Goal: Transaction & Acquisition: Purchase product/service

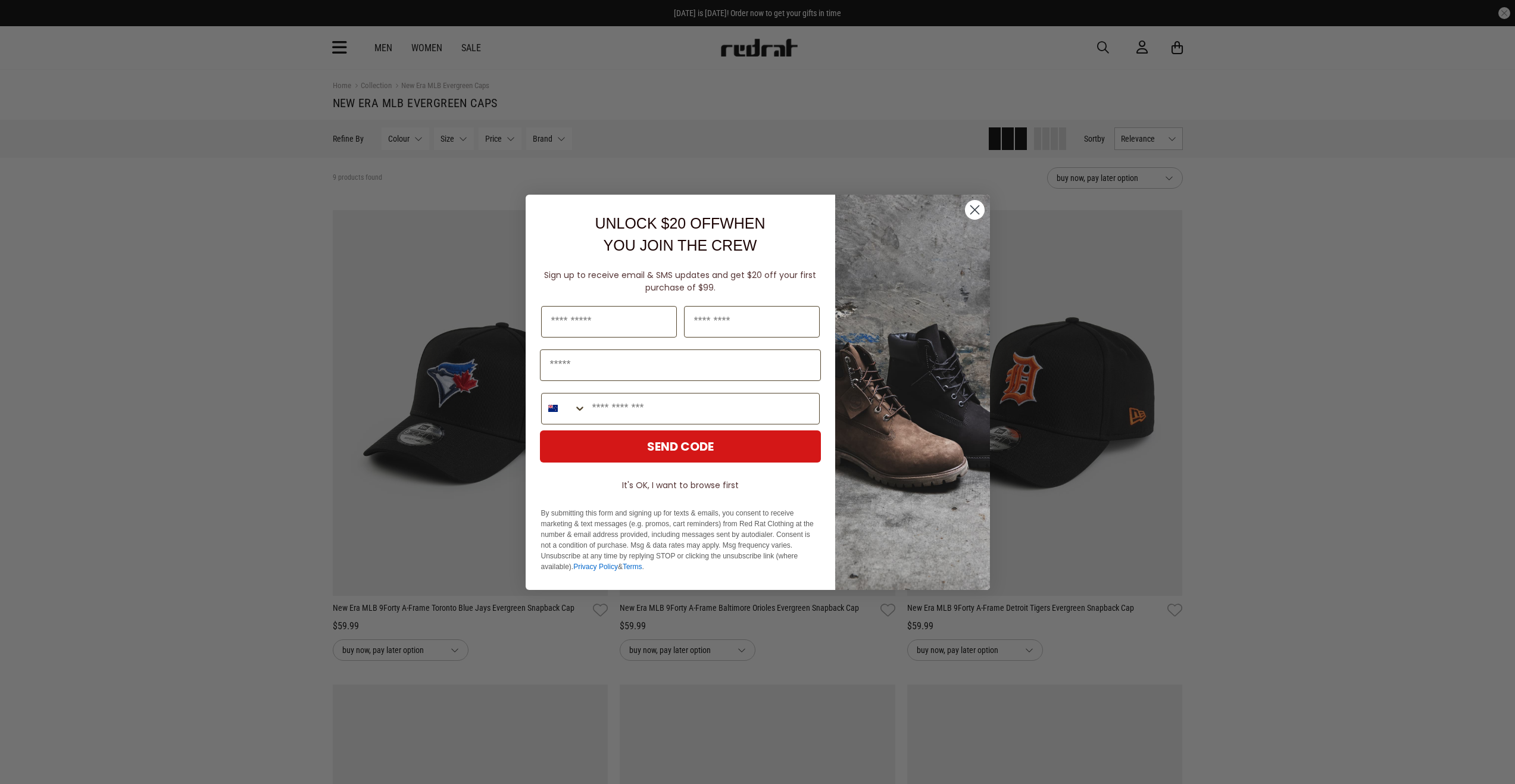
click at [975, 207] on circle "Close dialog" at bounding box center [974, 209] width 19 height 19
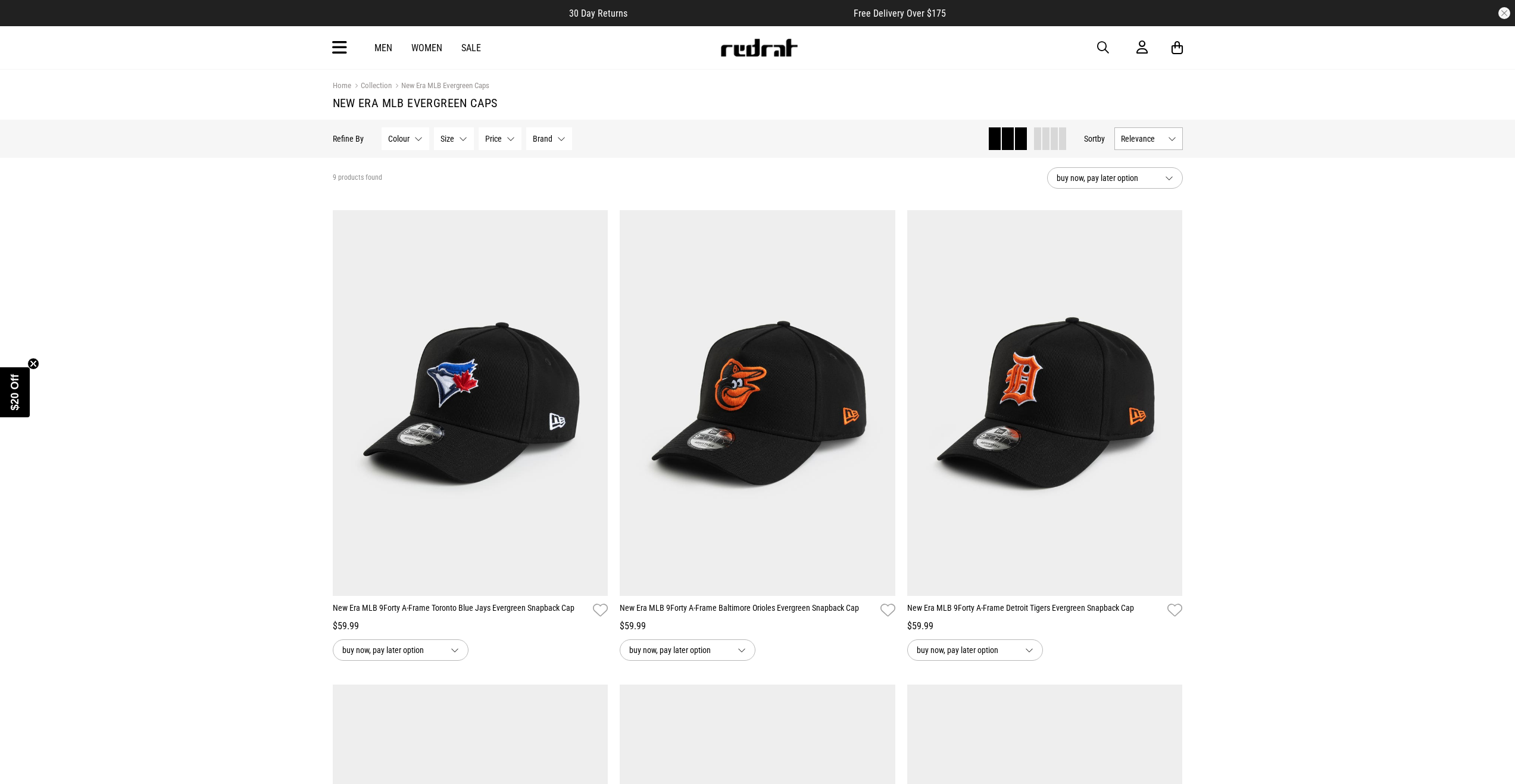
click at [418, 139] on button "Colour None selected" at bounding box center [405, 138] width 48 height 22
click at [385, 49] on link "Men" at bounding box center [383, 49] width 17 height 12
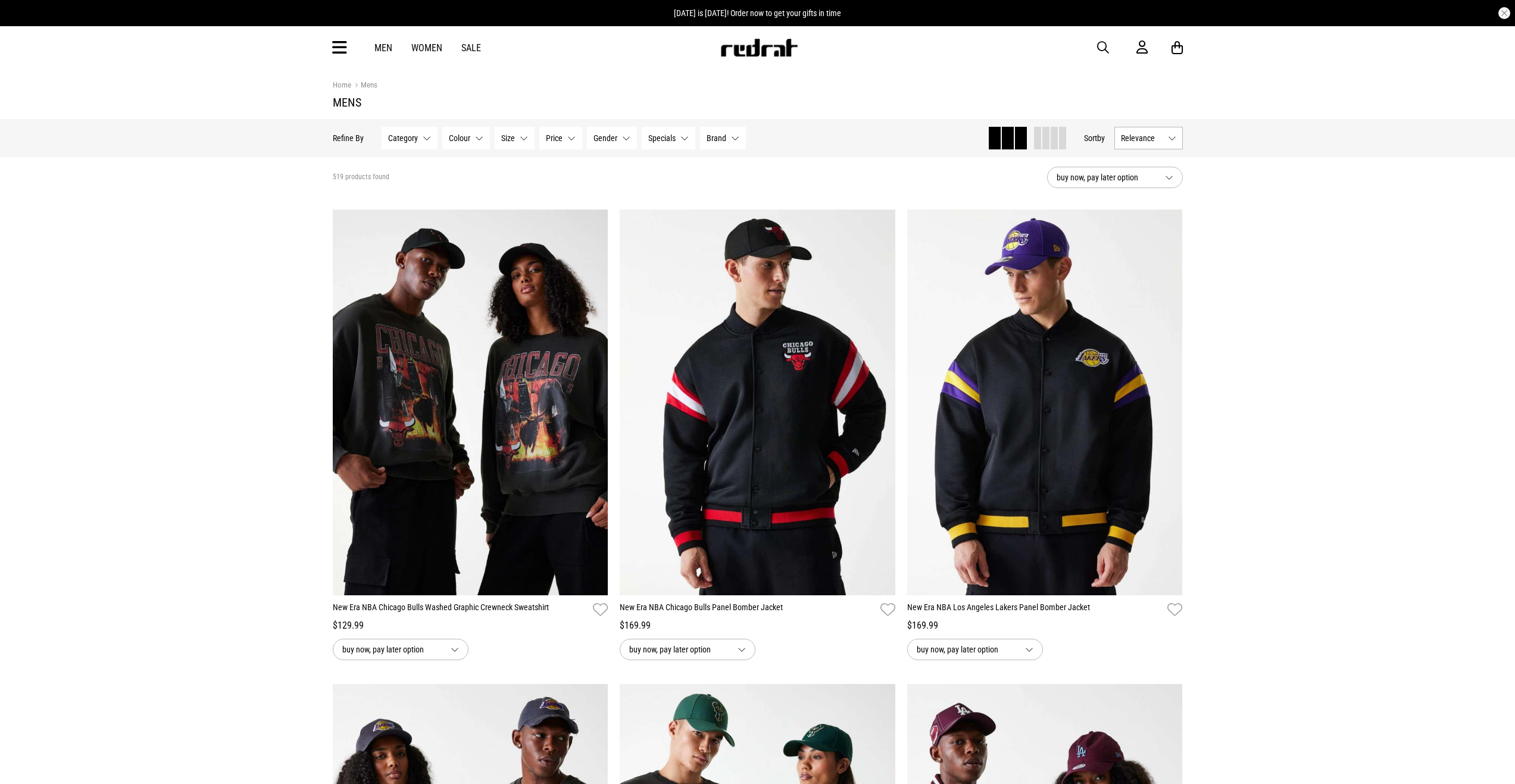
click at [426, 138] on button "Category None selected" at bounding box center [410, 138] width 56 height 22
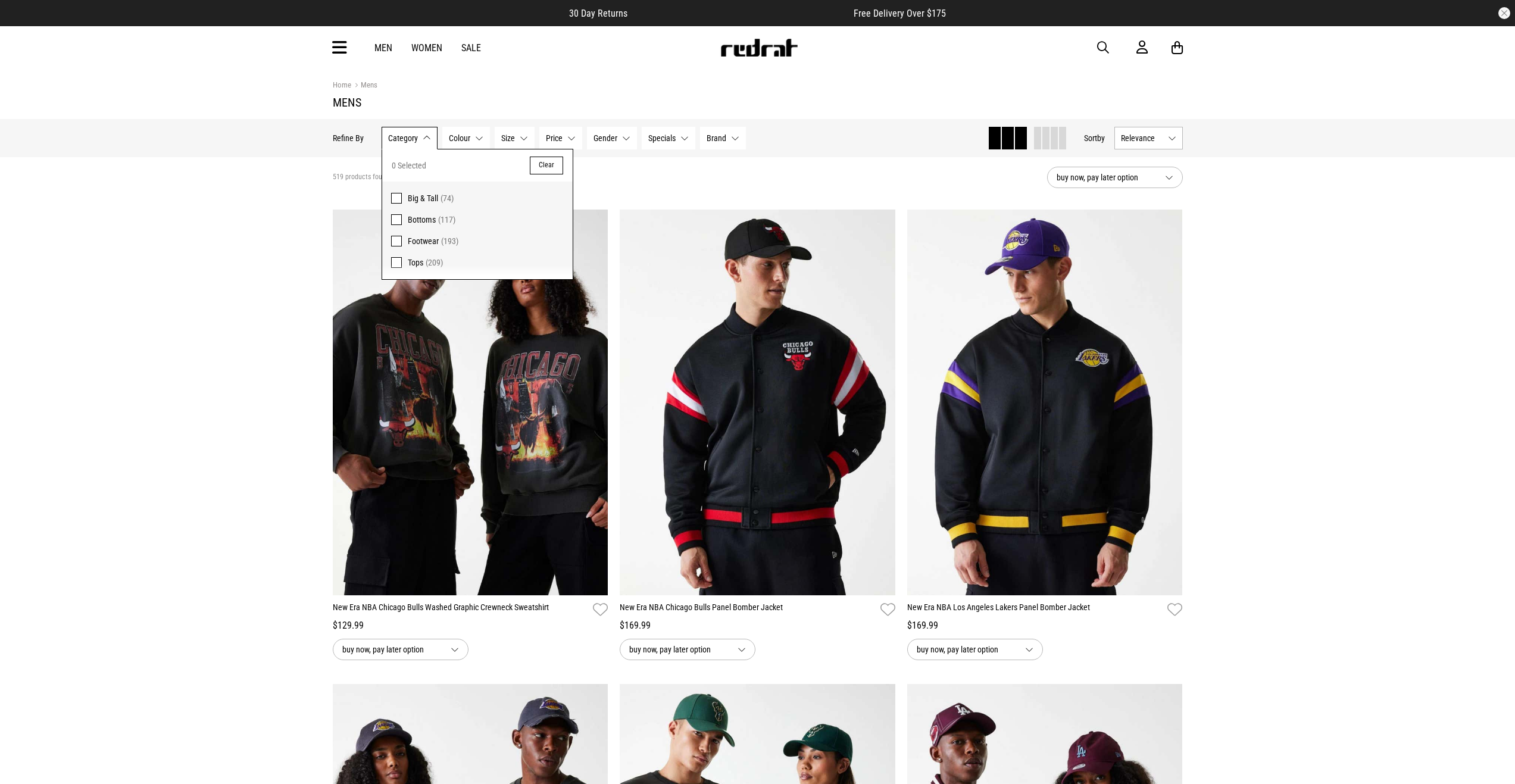
click at [541, 162] on button "Clear" at bounding box center [546, 165] width 33 height 17
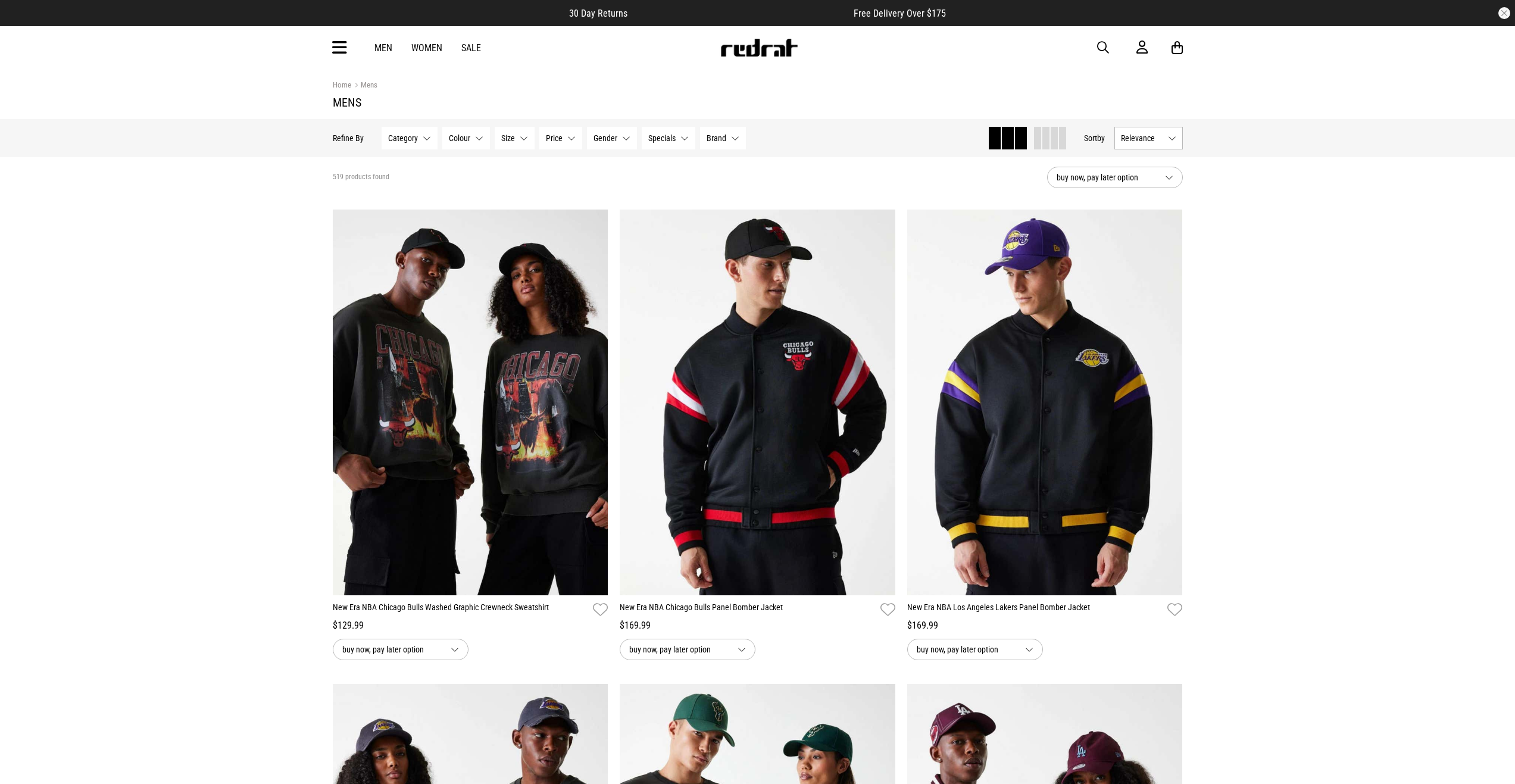
click at [625, 141] on button "Gender None selected" at bounding box center [612, 138] width 50 height 22
click at [604, 196] on span at bounding box center [602, 198] width 11 height 11
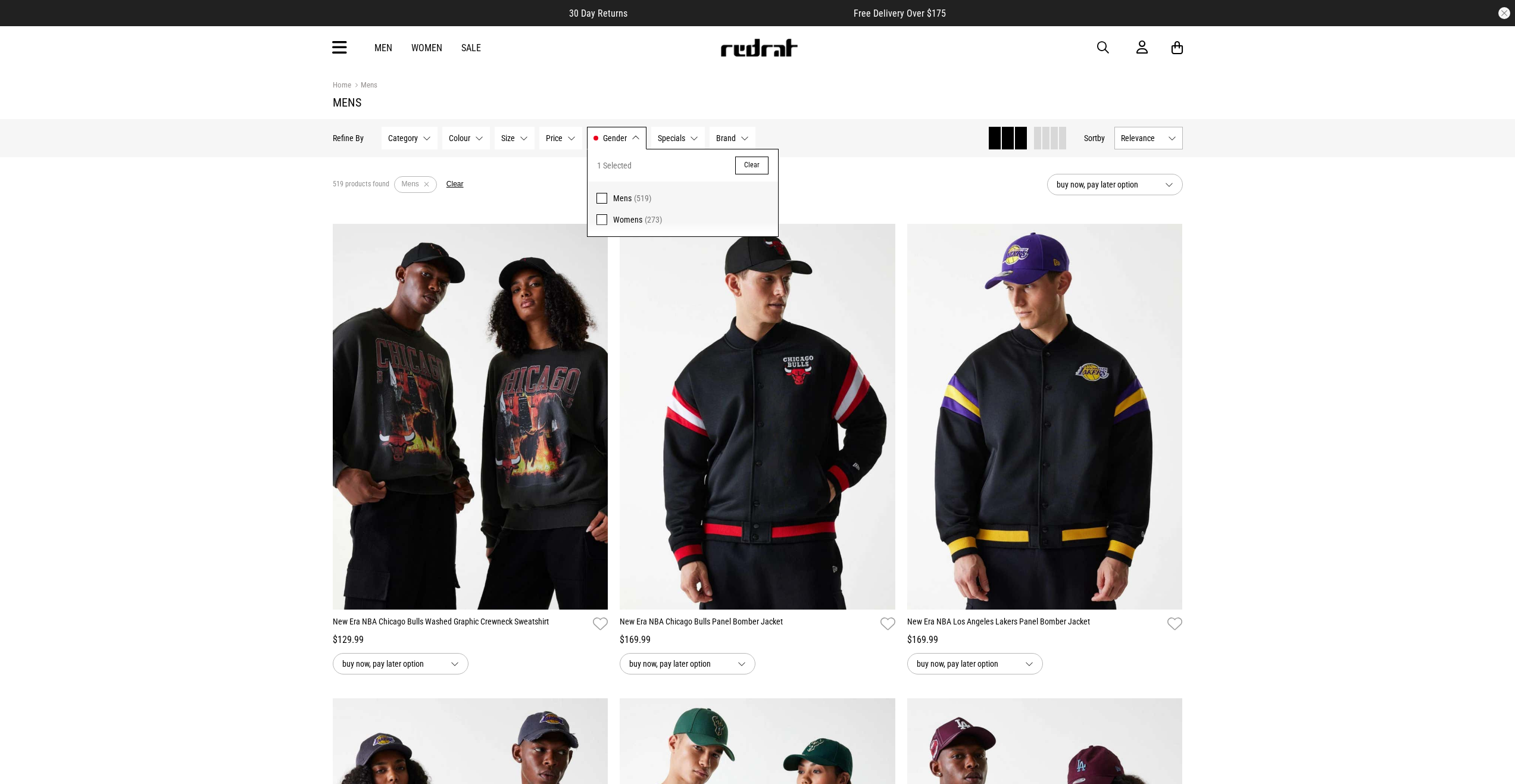
click at [824, 116] on section "Home Mens Mens" at bounding box center [758, 94] width 850 height 50
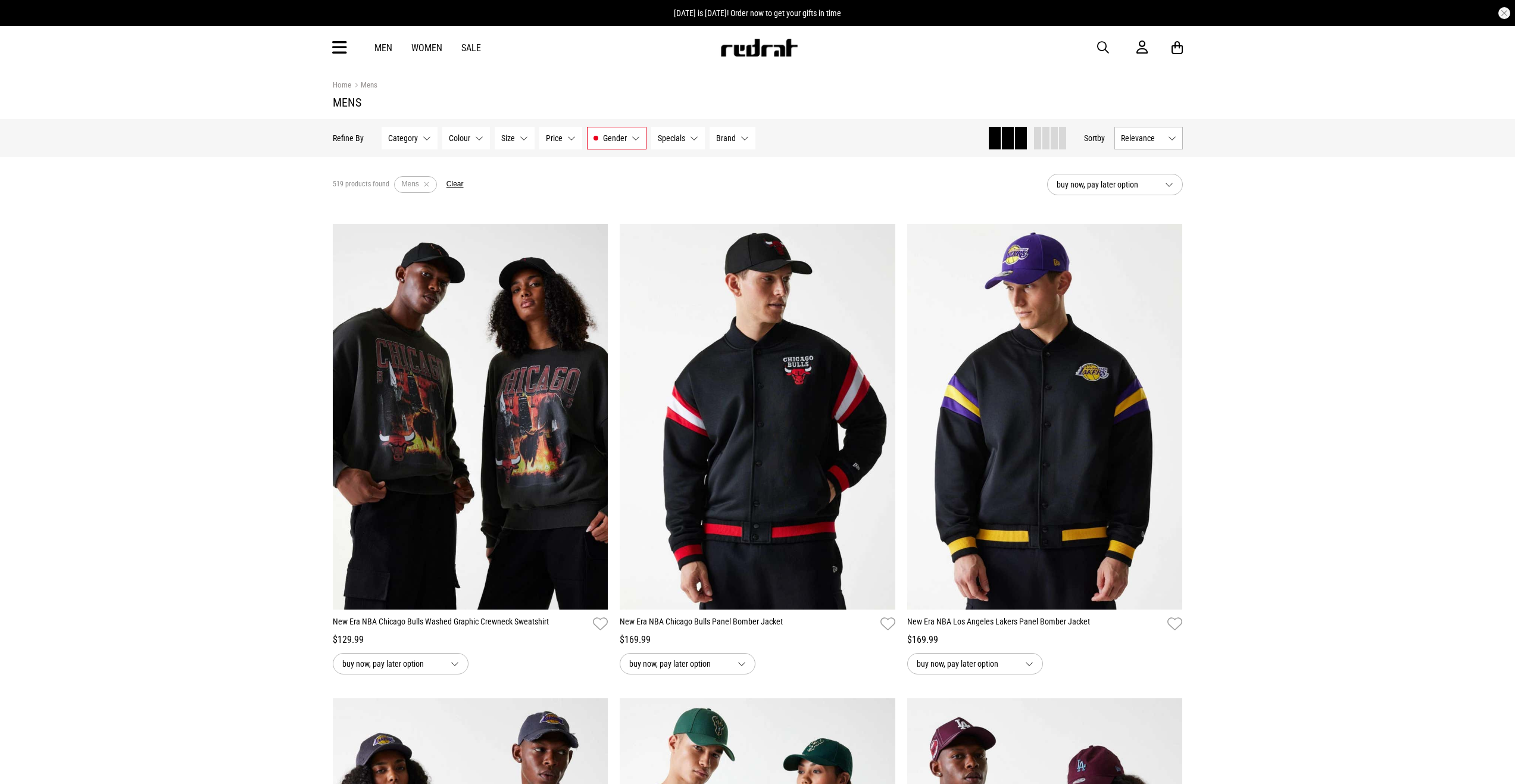
click at [429, 136] on button "Category None selected" at bounding box center [410, 138] width 56 height 22
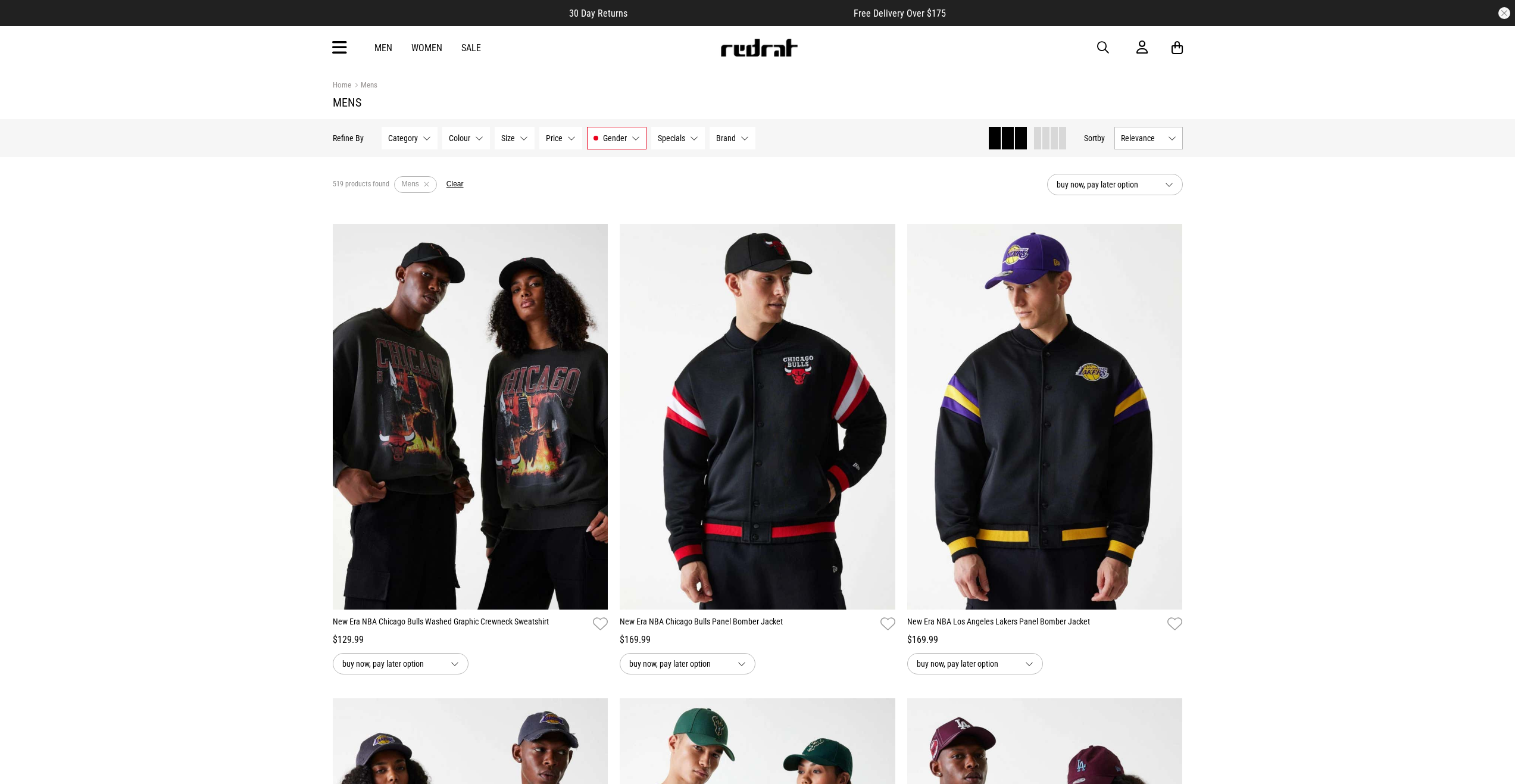
click at [524, 138] on button "Size None selected" at bounding box center [514, 138] width 40 height 22
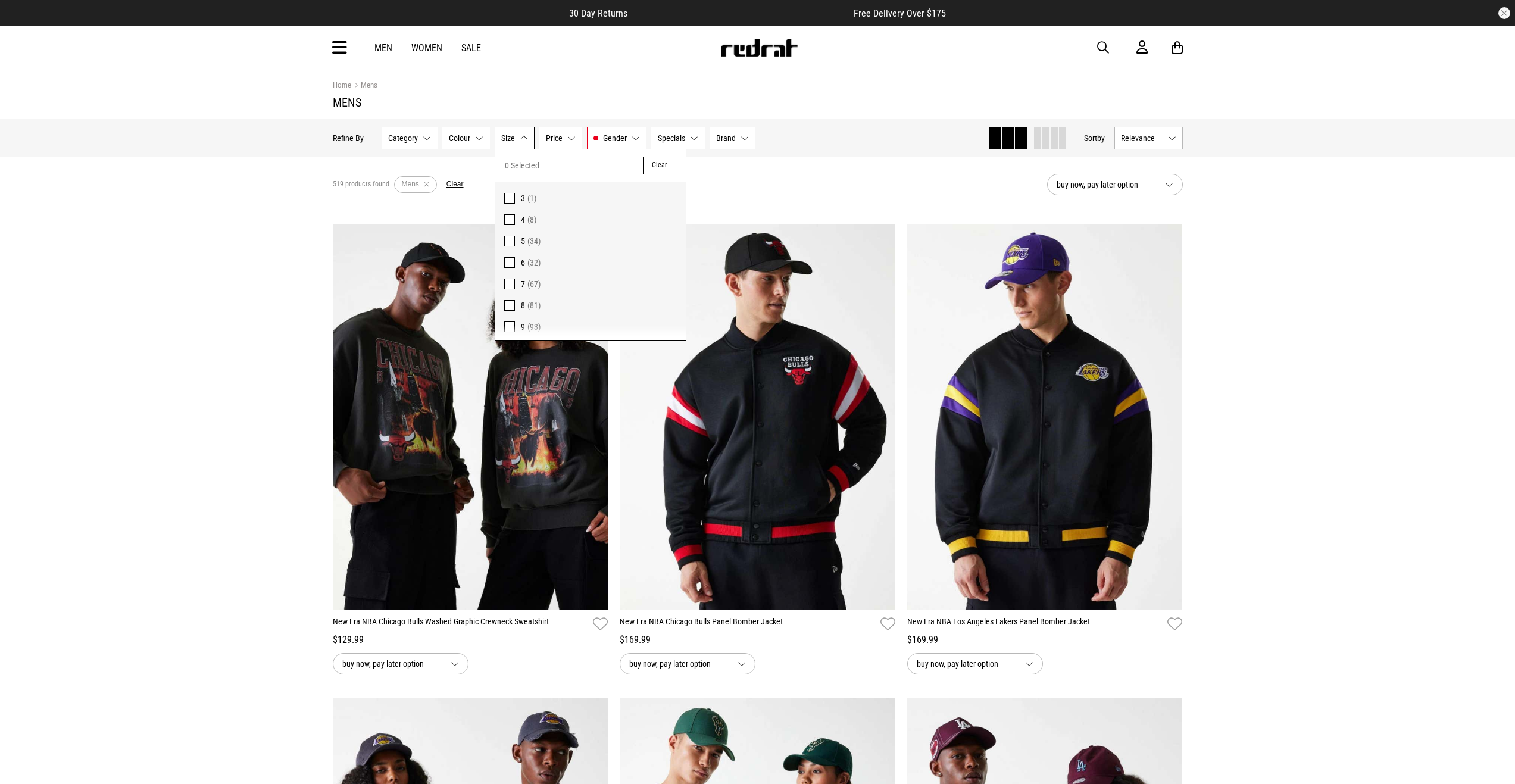
click at [524, 138] on button "Size None selected" at bounding box center [514, 138] width 40 height 22
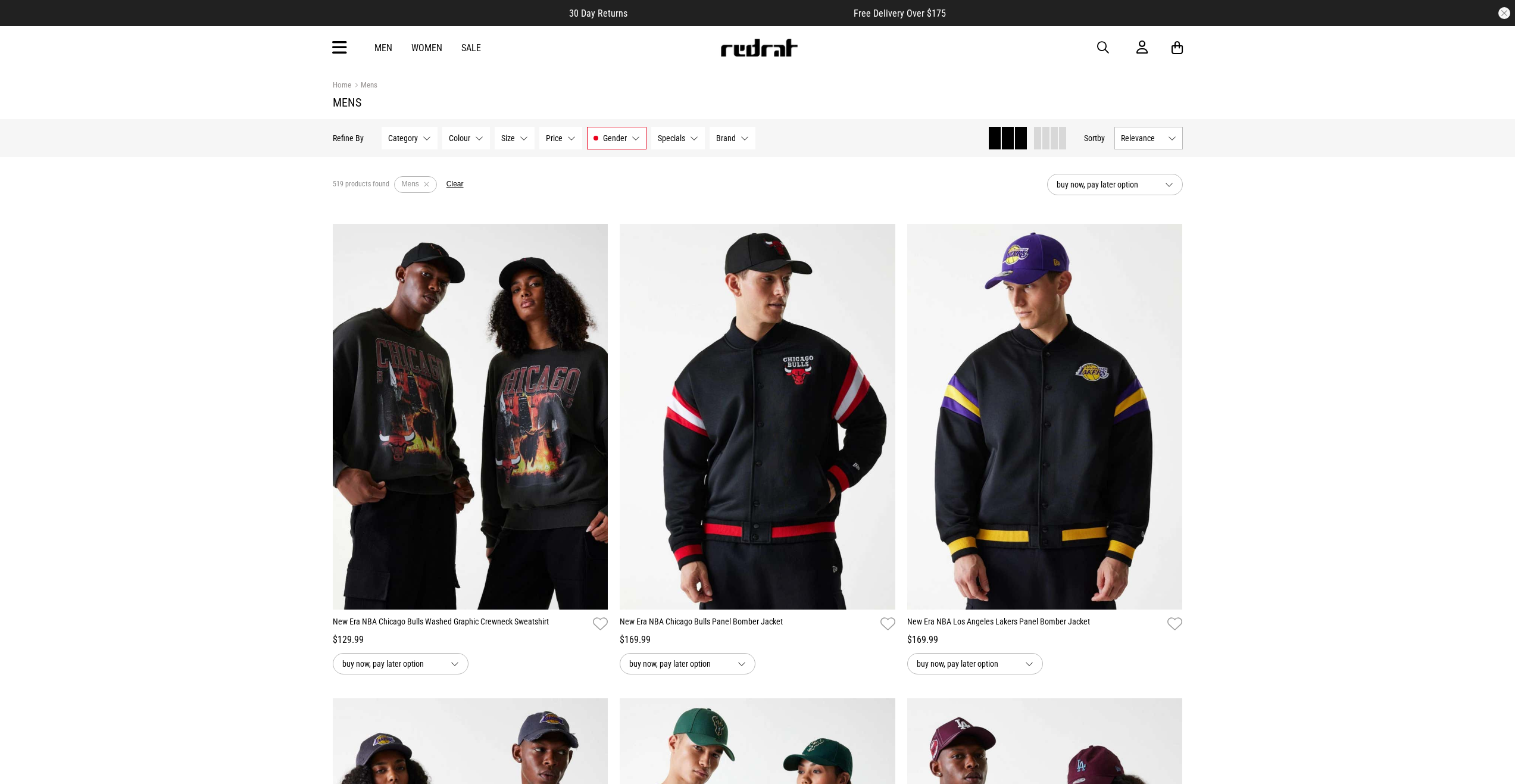
click at [344, 50] on icon at bounding box center [339, 48] width 15 height 19
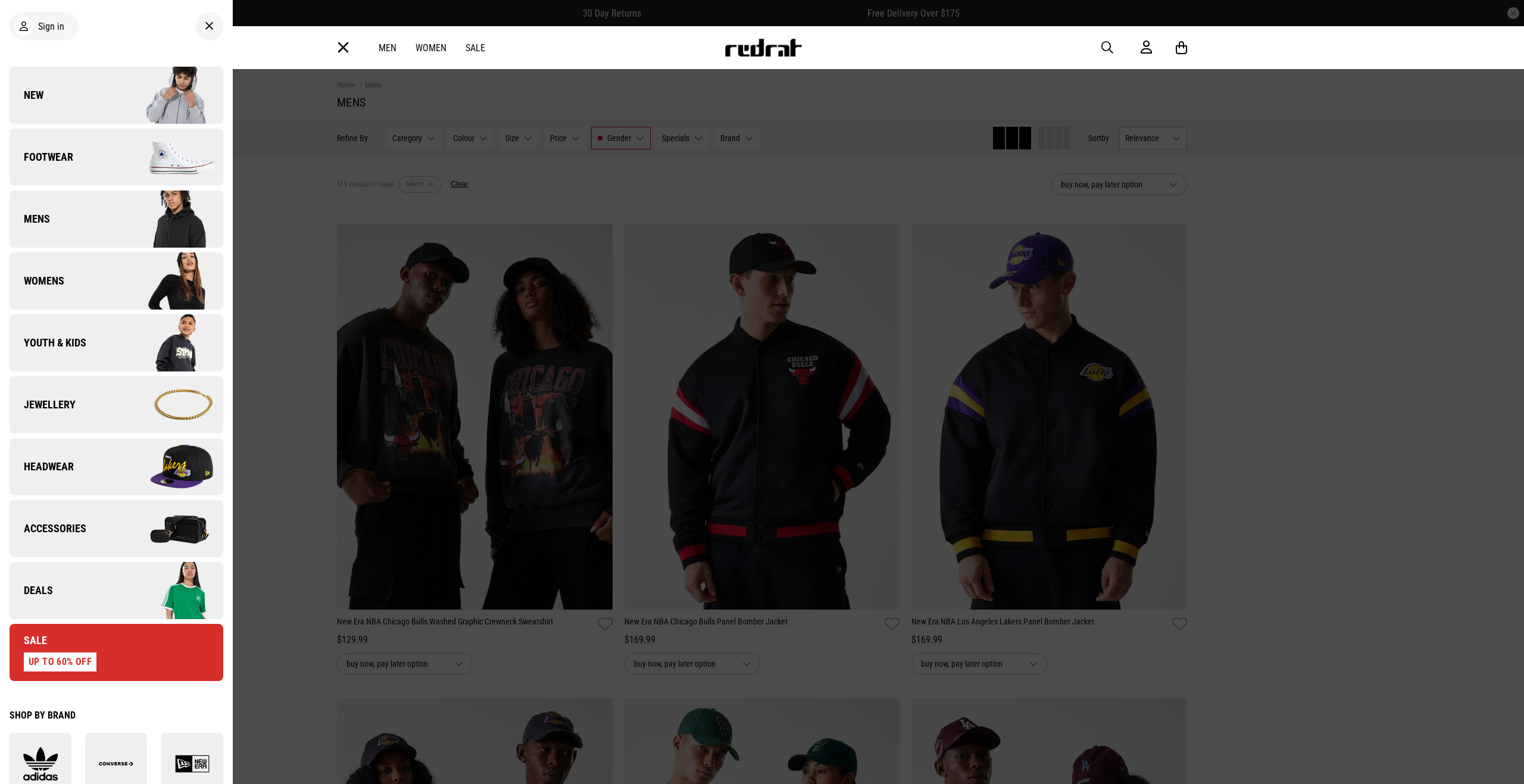
click at [80, 463] on link "Headwear" at bounding box center [116, 466] width 214 height 57
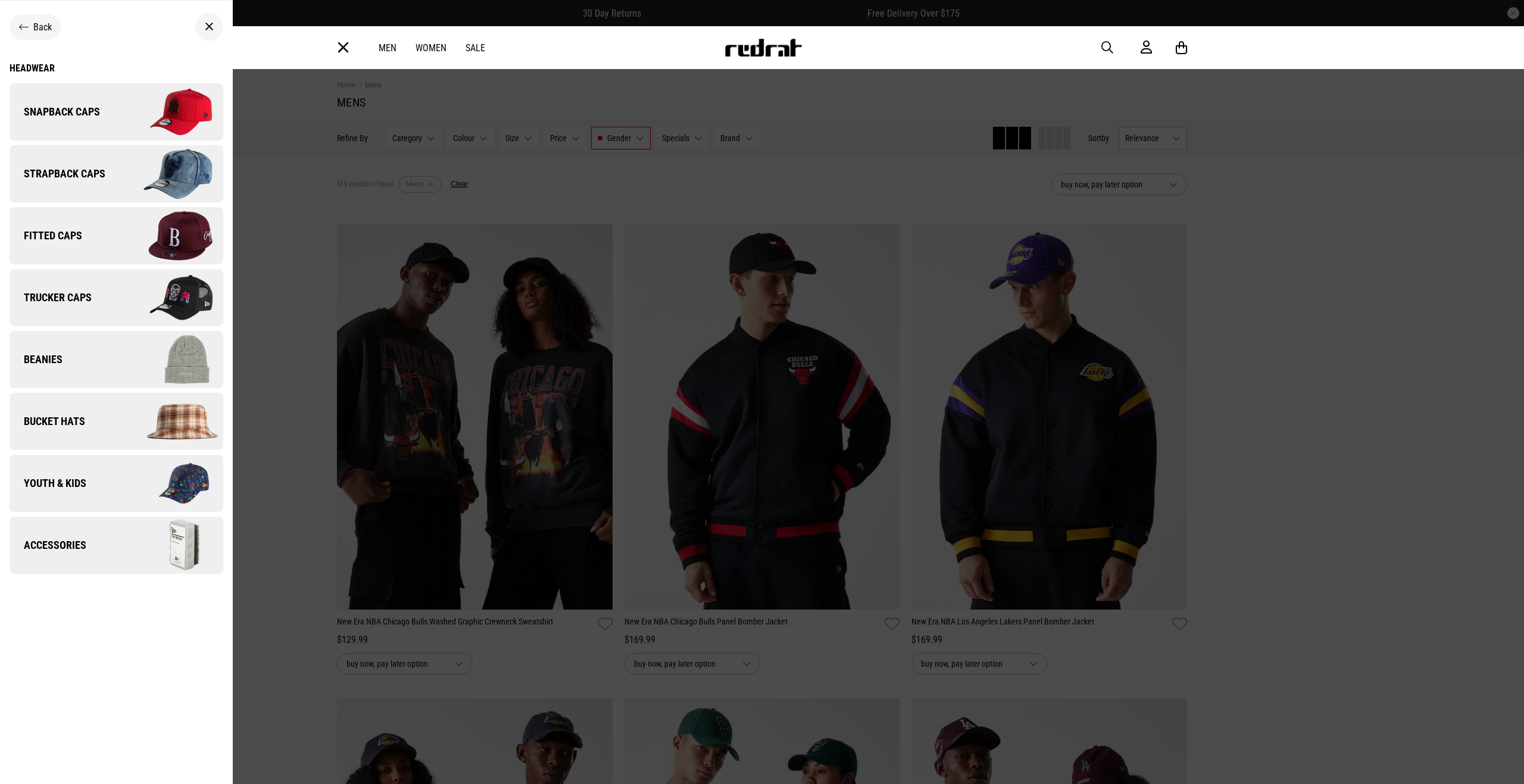
click at [43, 70] on div "Headwear" at bounding box center [116, 68] width 214 height 12
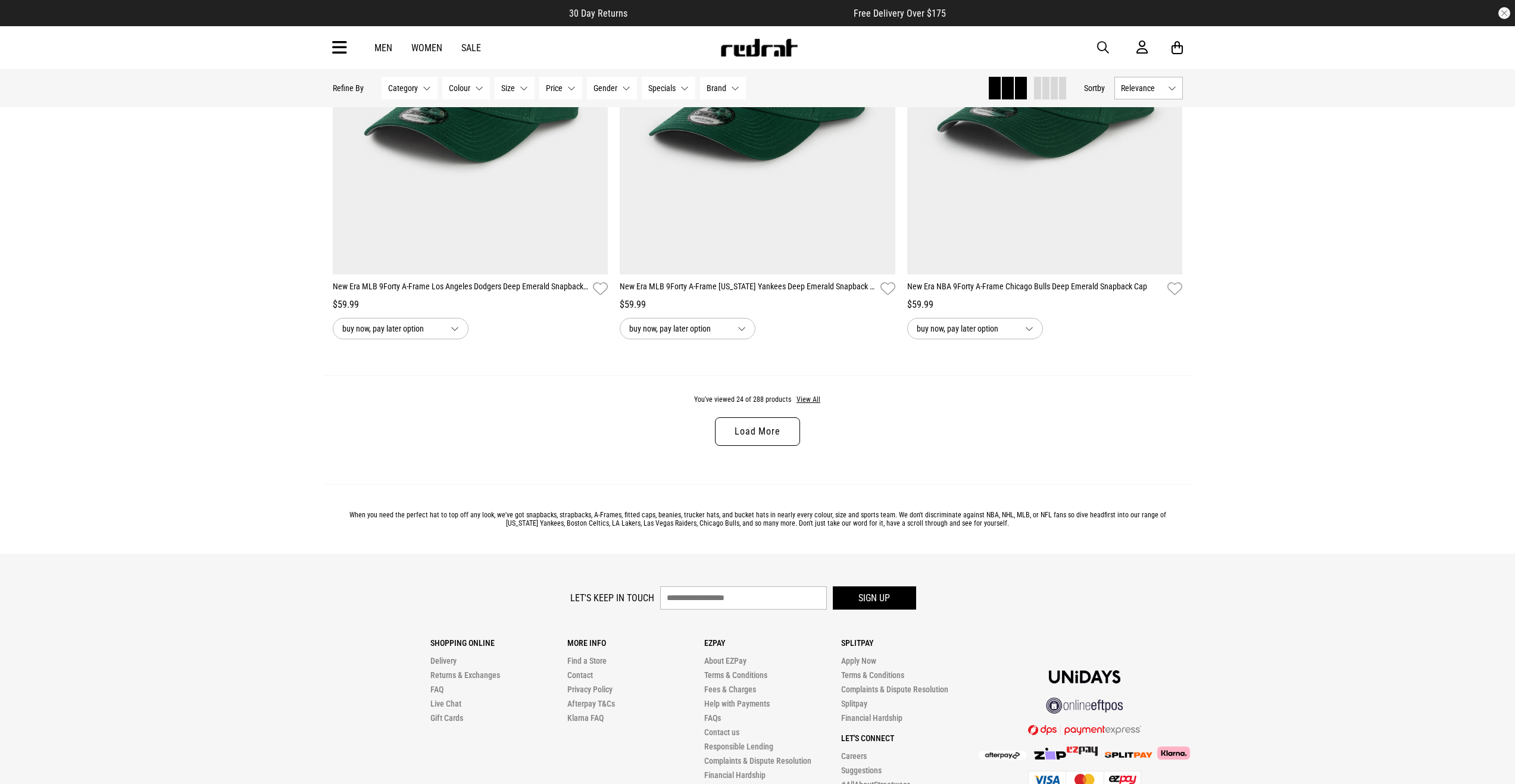
scroll to position [3690, 0]
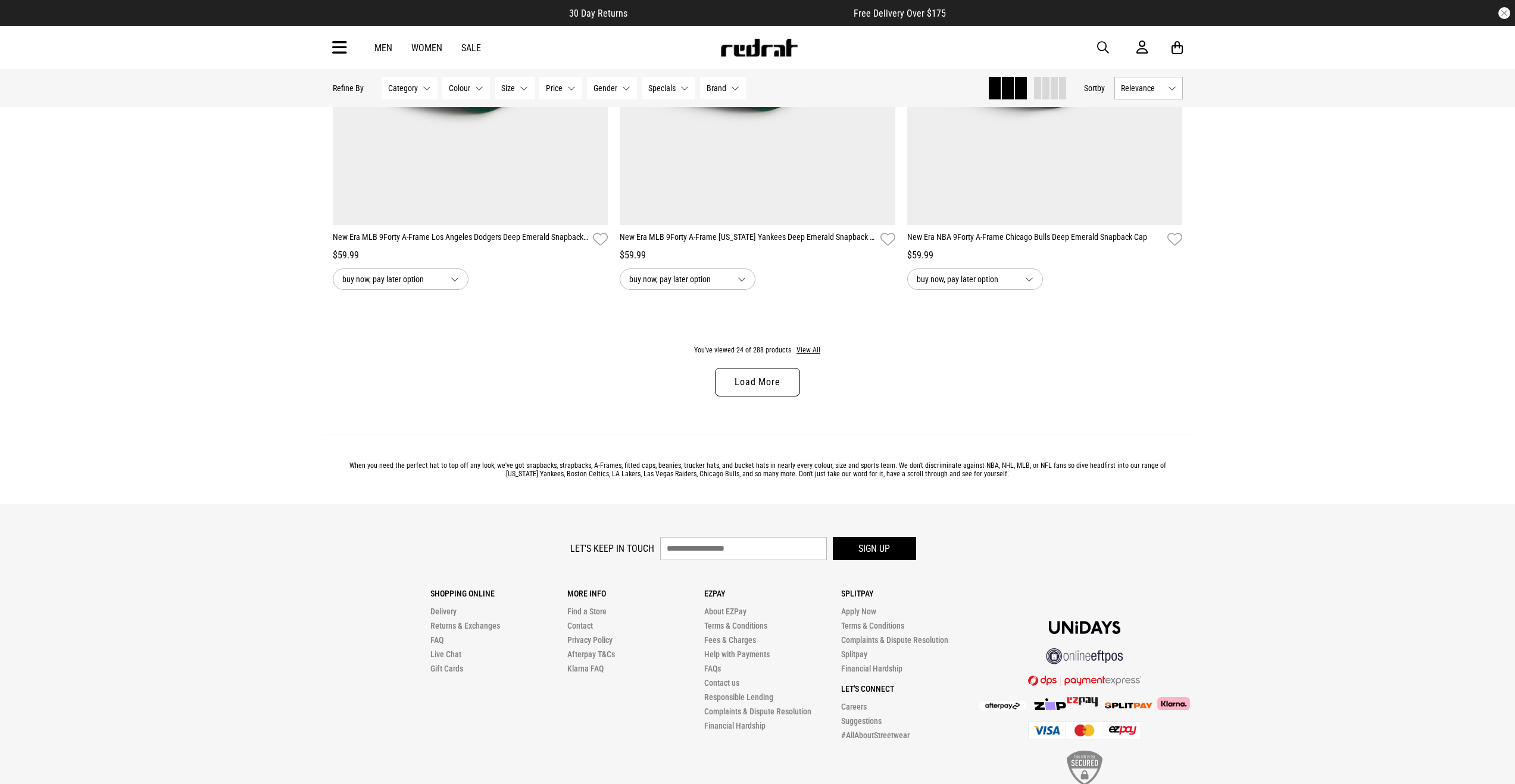
click at [754, 382] on link "Load More" at bounding box center [757, 381] width 84 height 28
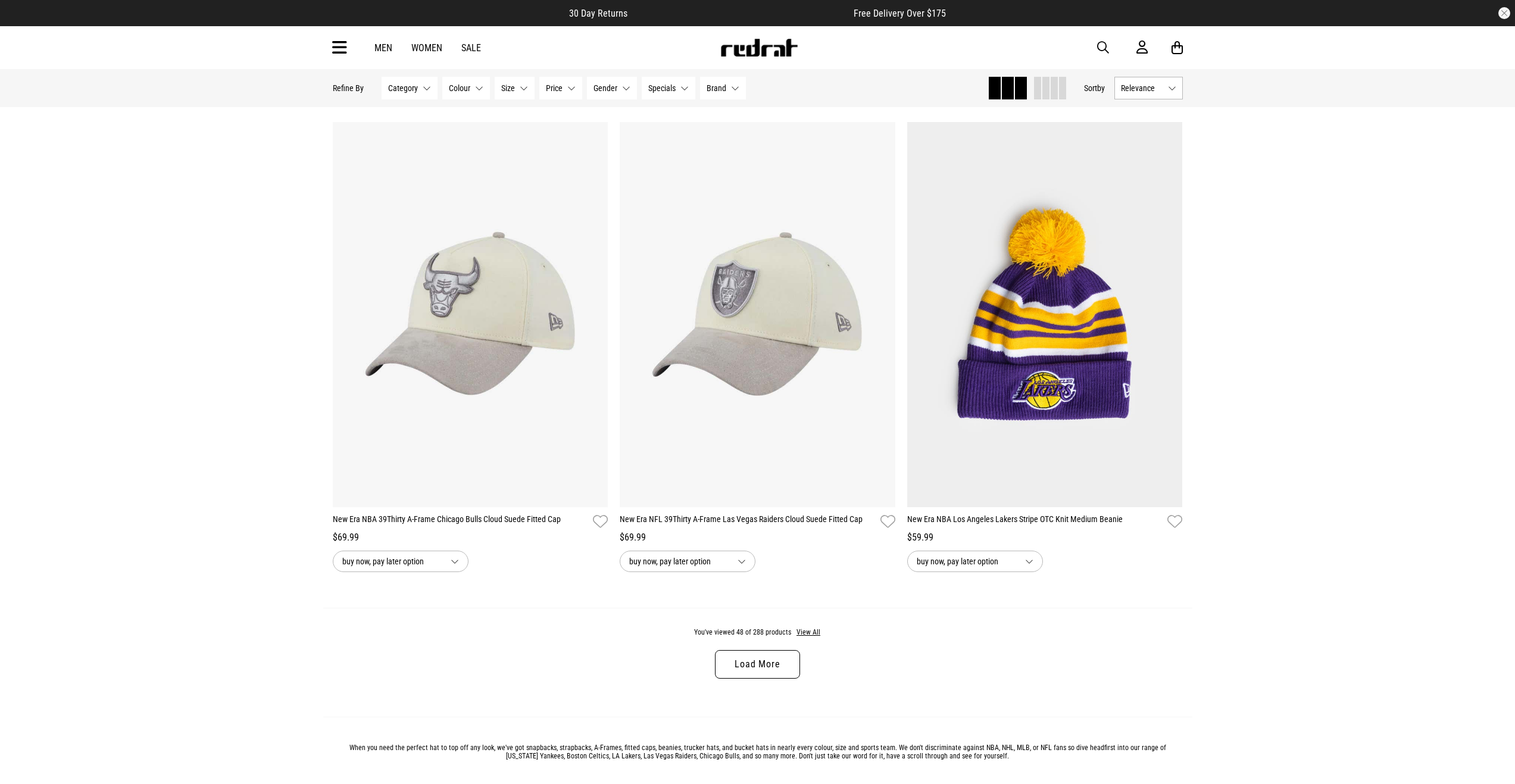
scroll to position [7380, 0]
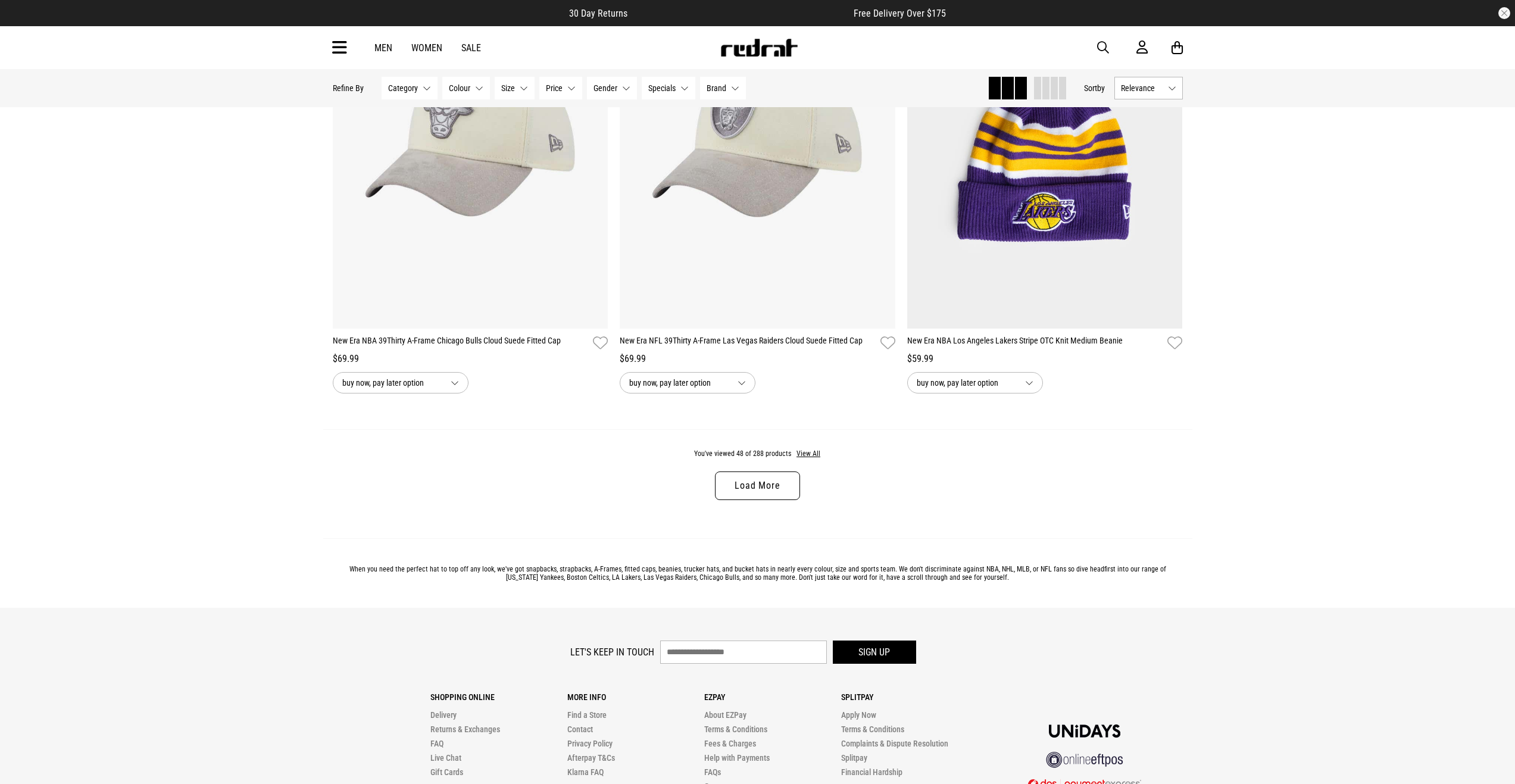
click at [758, 498] on link "Load More" at bounding box center [757, 485] width 84 height 28
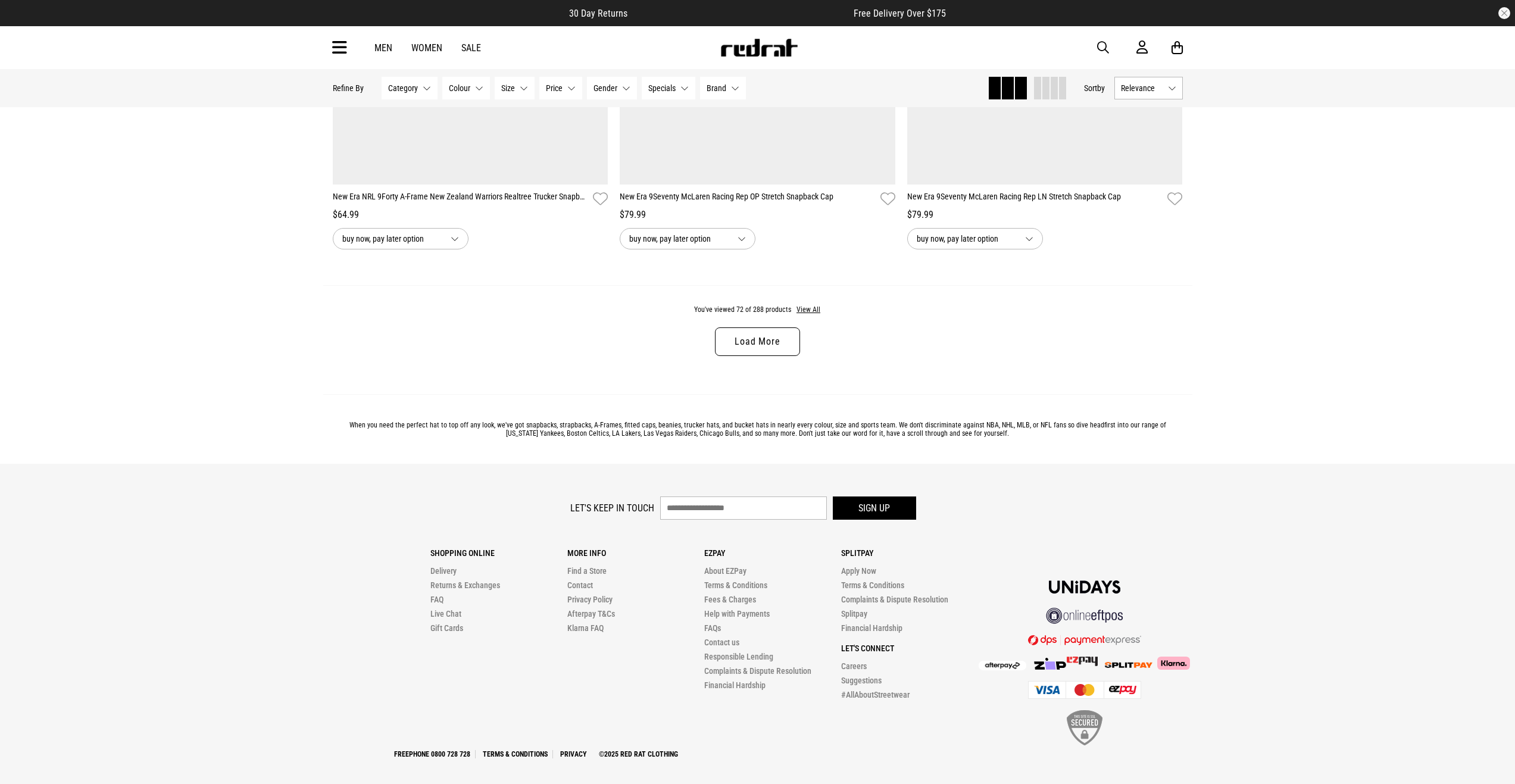
scroll to position [11342, 0]
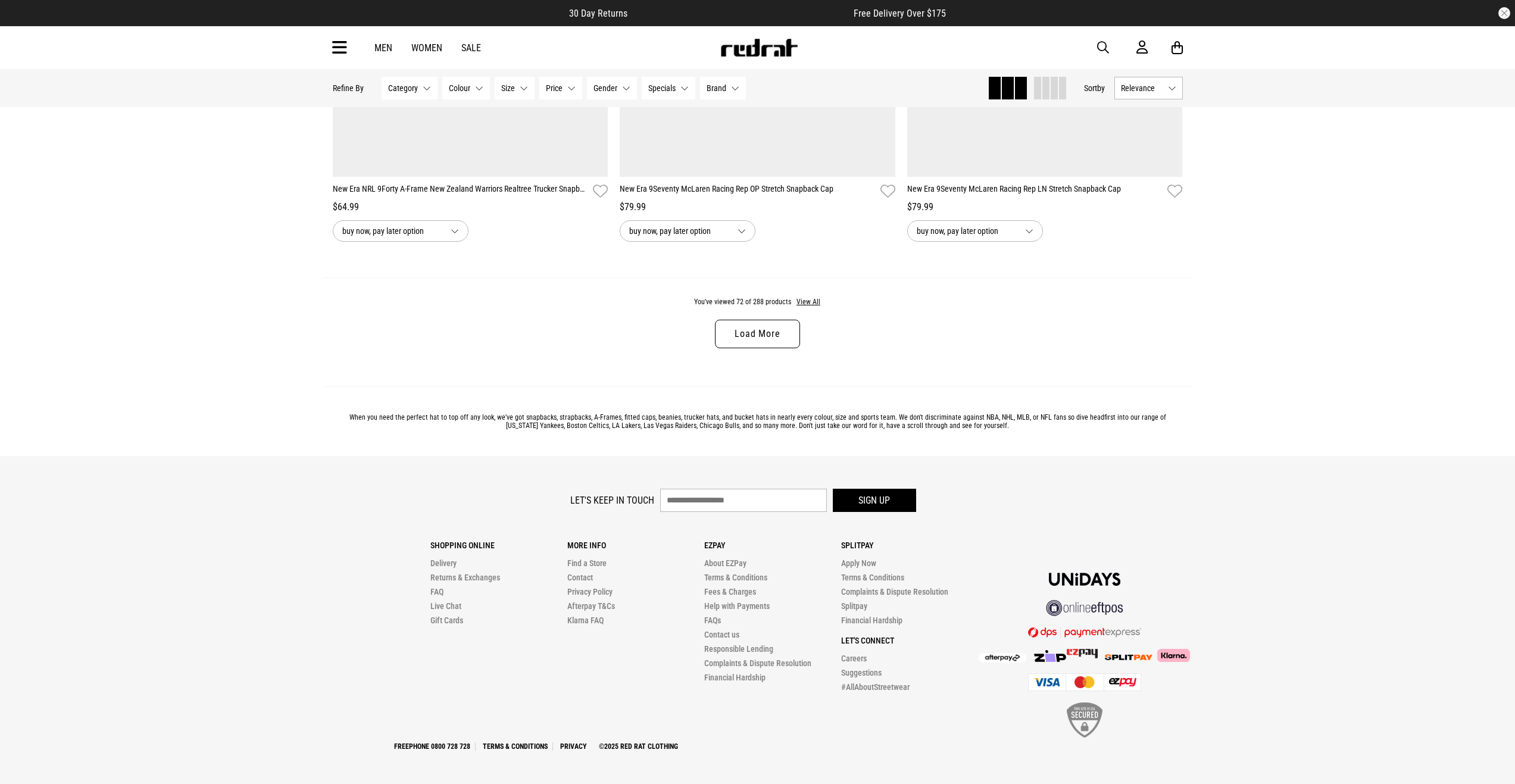
click at [765, 338] on link "Load More" at bounding box center [757, 333] width 84 height 28
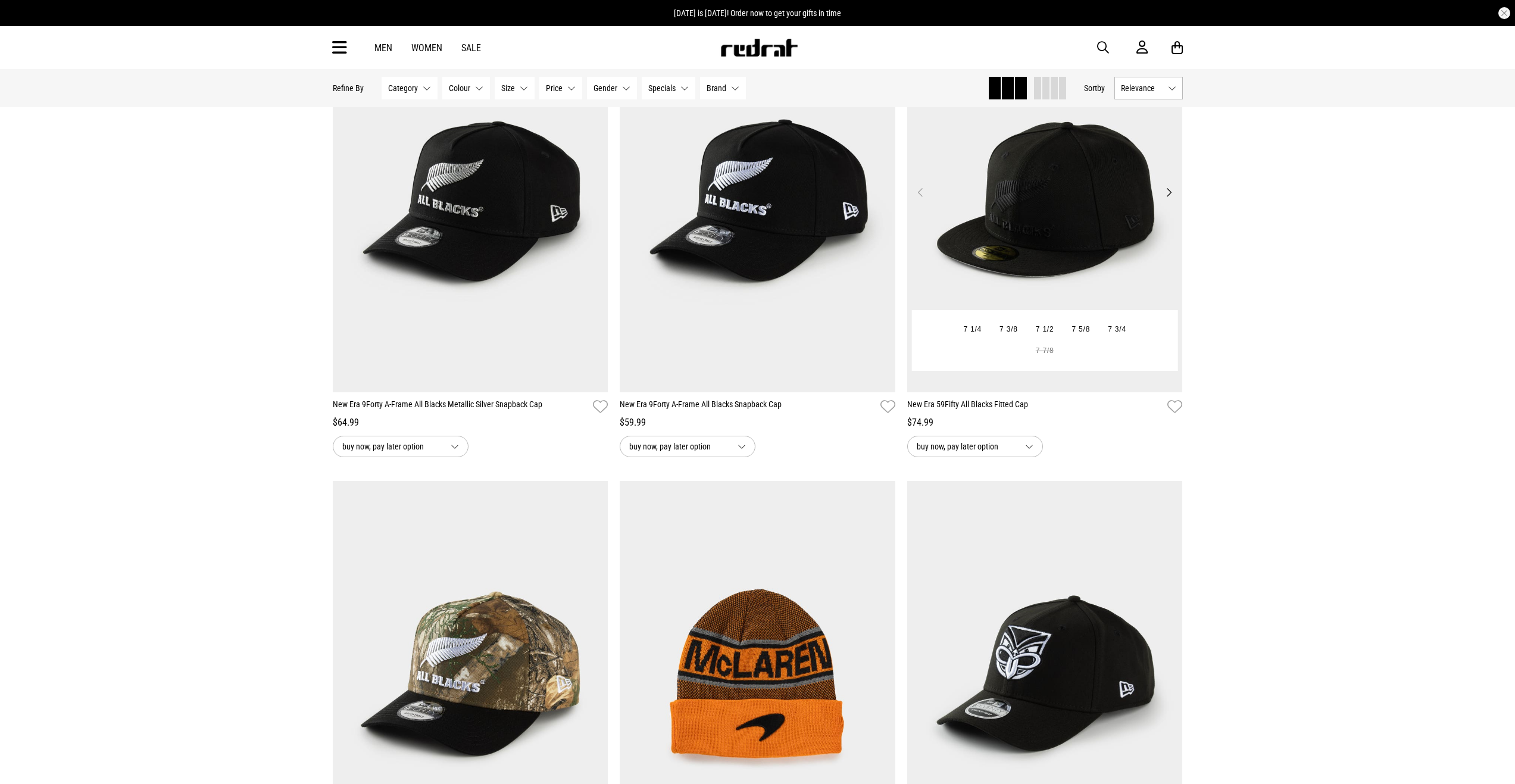
scroll to position [12175, 0]
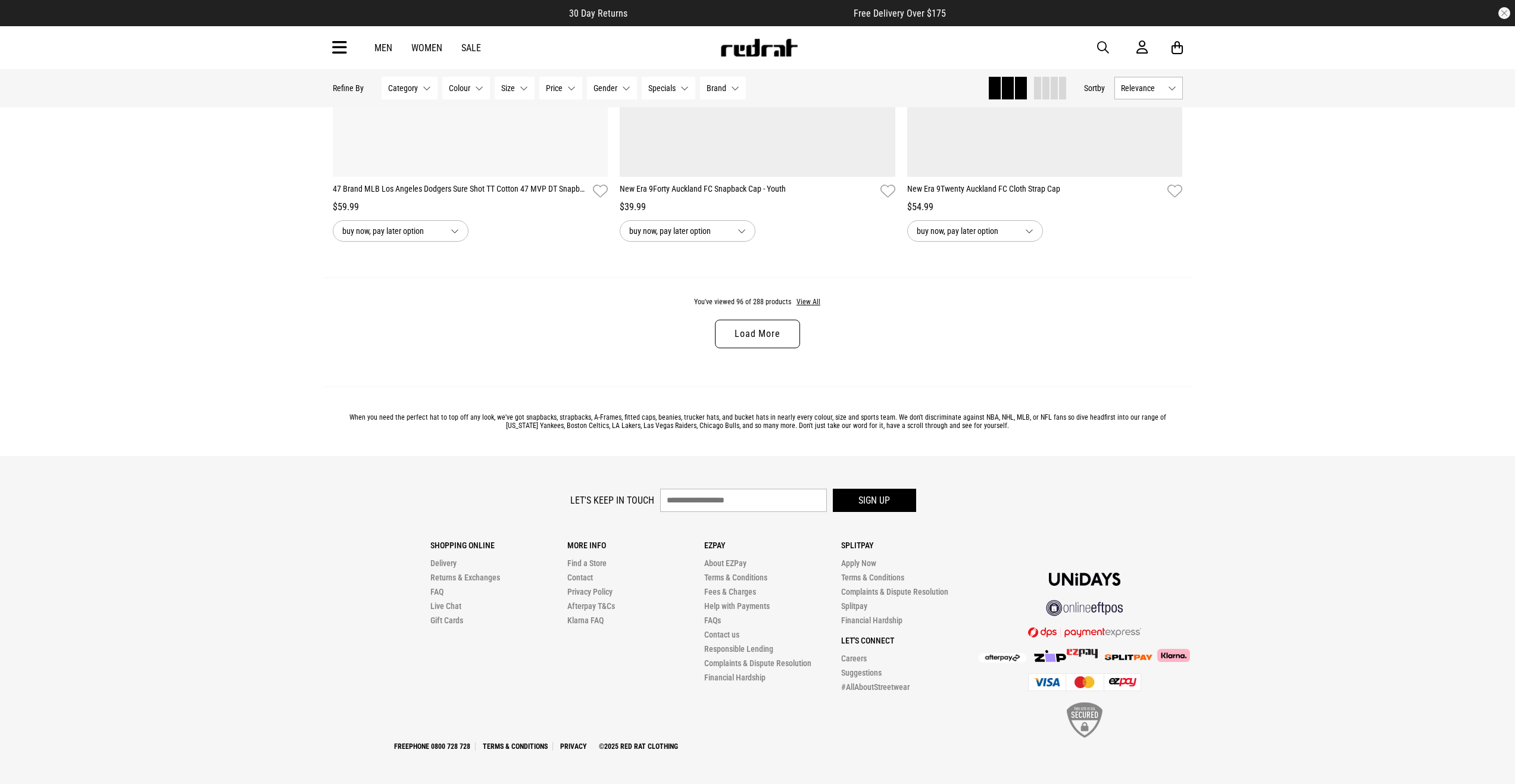
click at [758, 333] on link "Load More" at bounding box center [757, 333] width 84 height 28
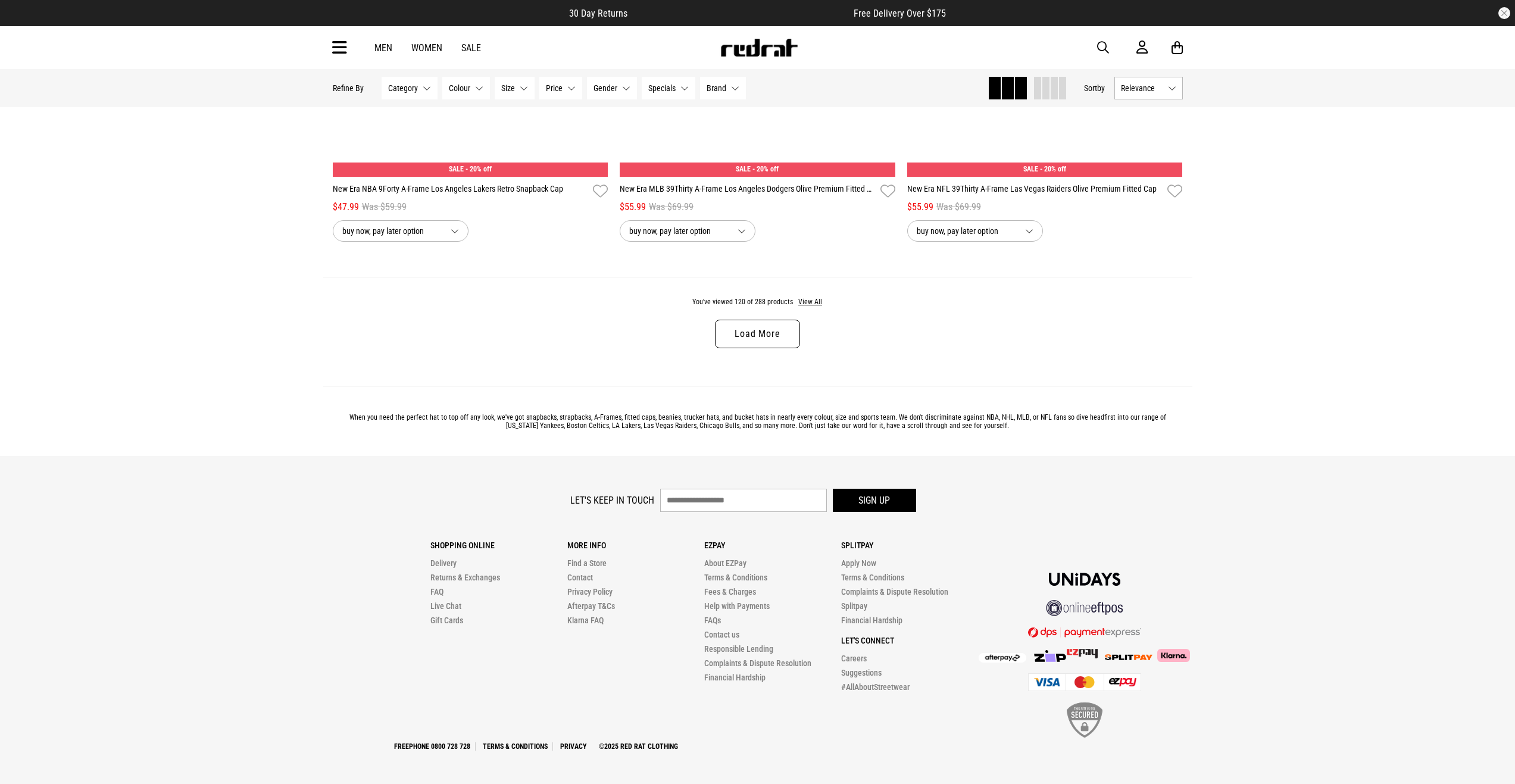
scroll to position [18942, 0]
